Goal: Transaction & Acquisition: Register for event/course

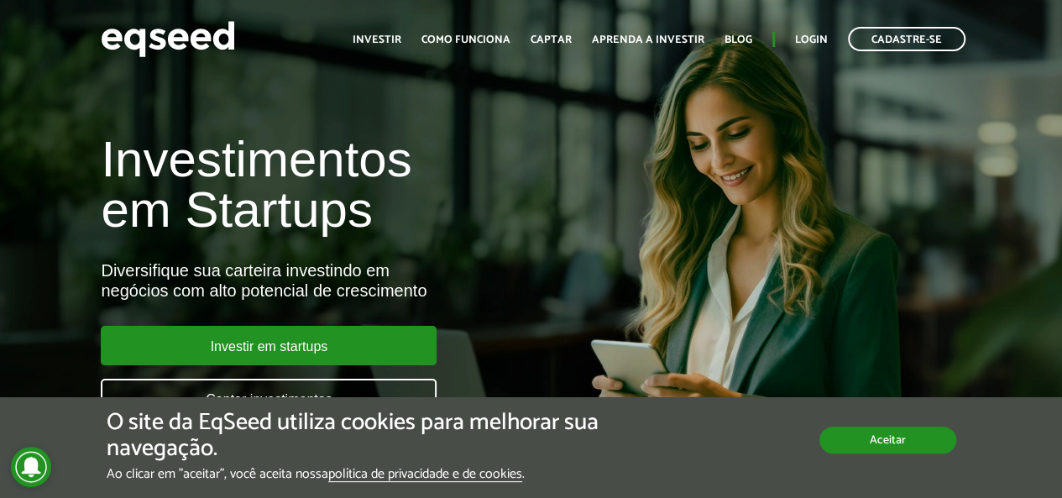
click at [888, 439] on button "Aceitar" at bounding box center [887, 439] width 137 height 27
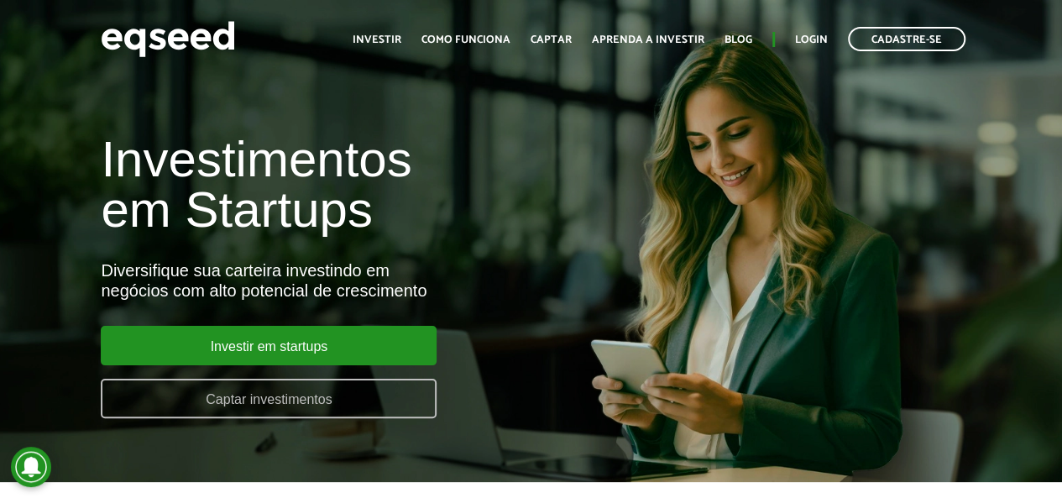
click at [290, 401] on link "Captar investimentos" at bounding box center [269, 398] width 336 height 39
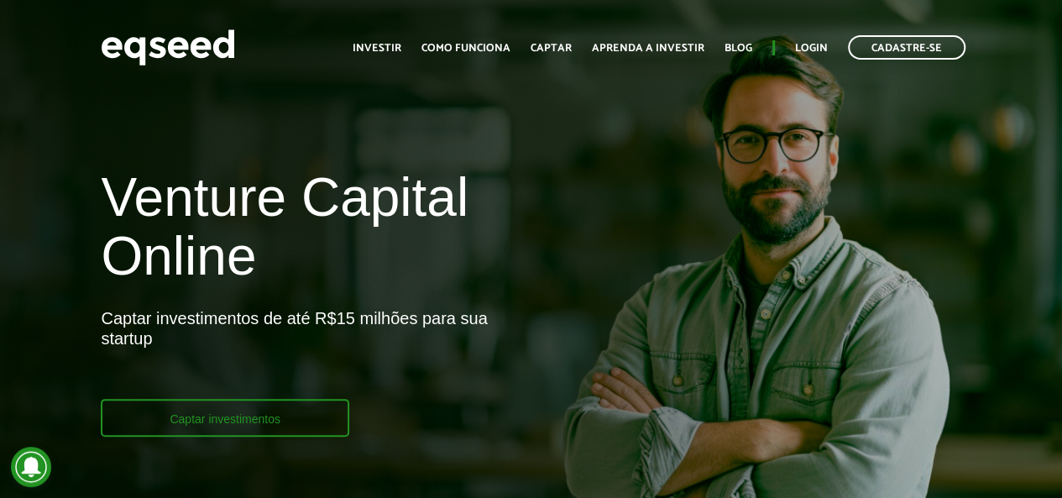
click at [212, 425] on link "Captar investimentos" at bounding box center [225, 418] width 249 height 38
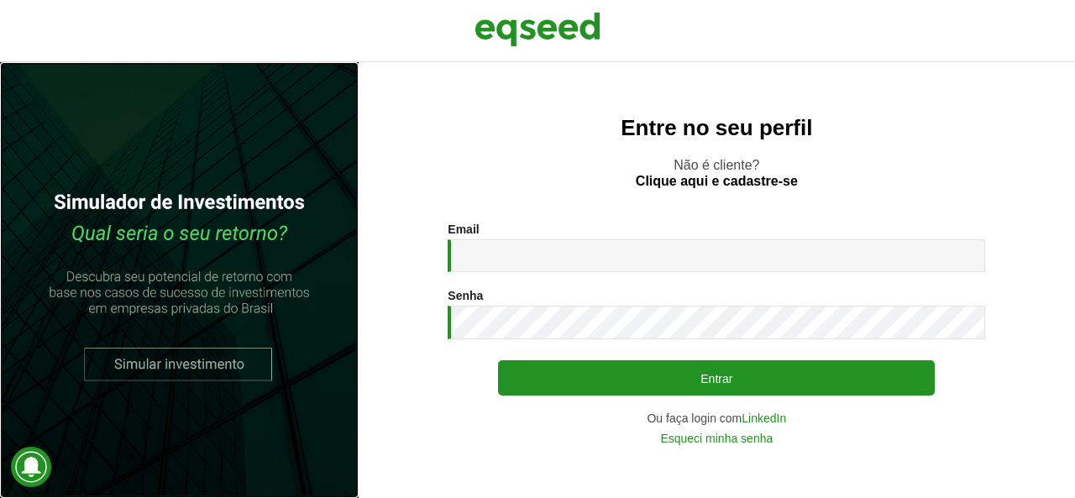
click at [203, 360] on link at bounding box center [179, 280] width 358 height 436
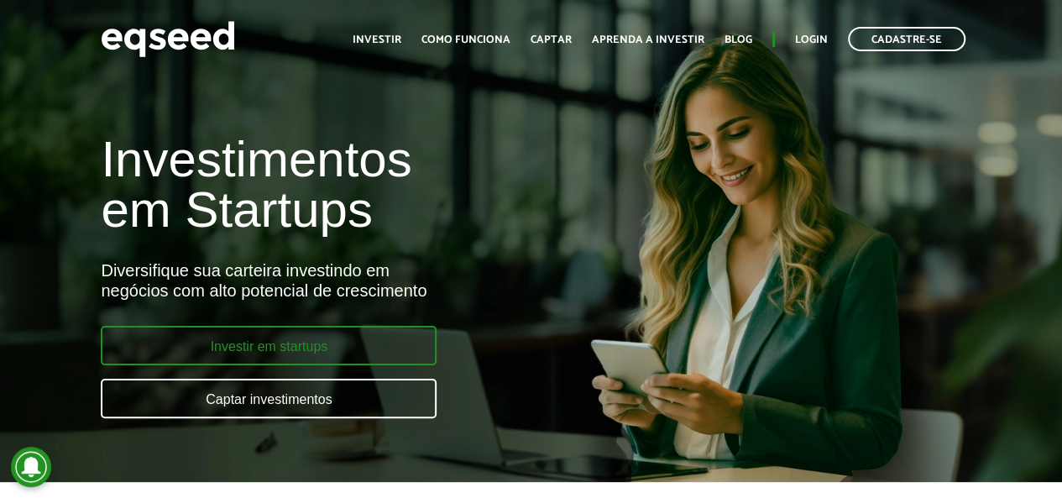
click at [285, 350] on link "Investir em startups" at bounding box center [269, 345] width 336 height 39
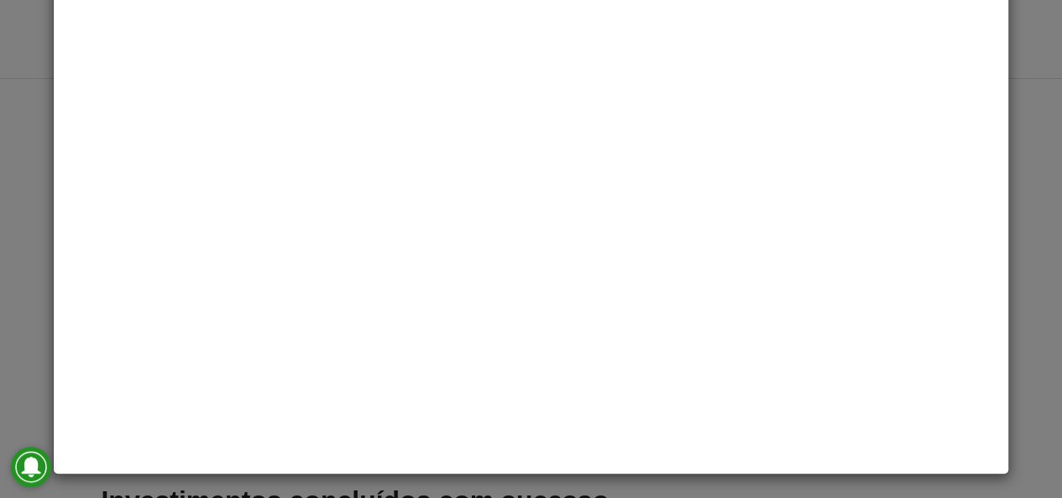
scroll to position [168, 0]
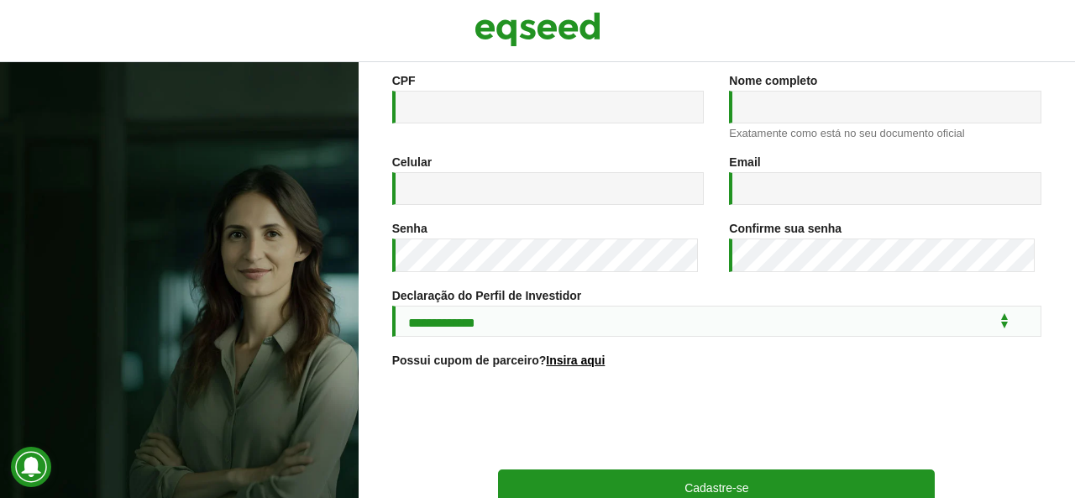
scroll to position [252, 0]
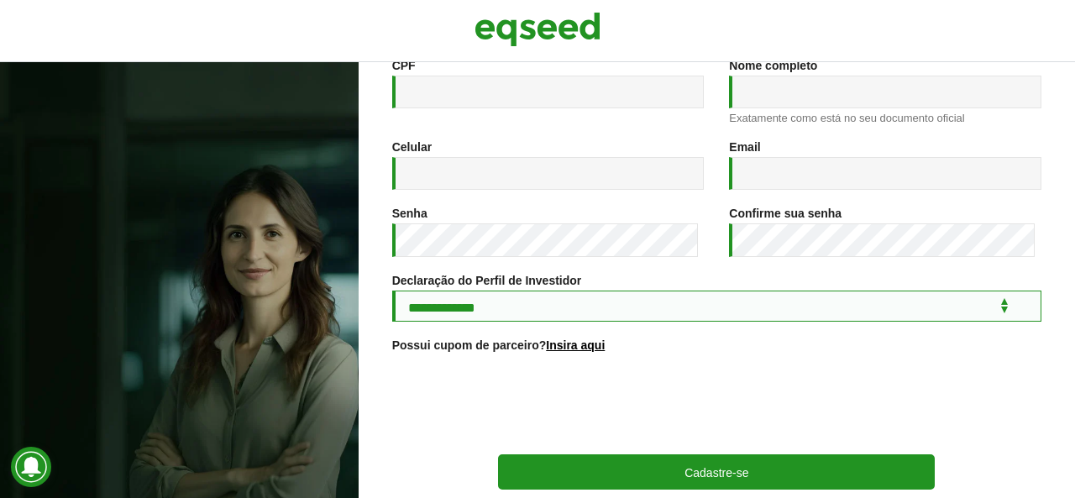
click at [984, 313] on select "**********" at bounding box center [716, 305] width 649 height 31
